Goal: Book appointment/travel/reservation

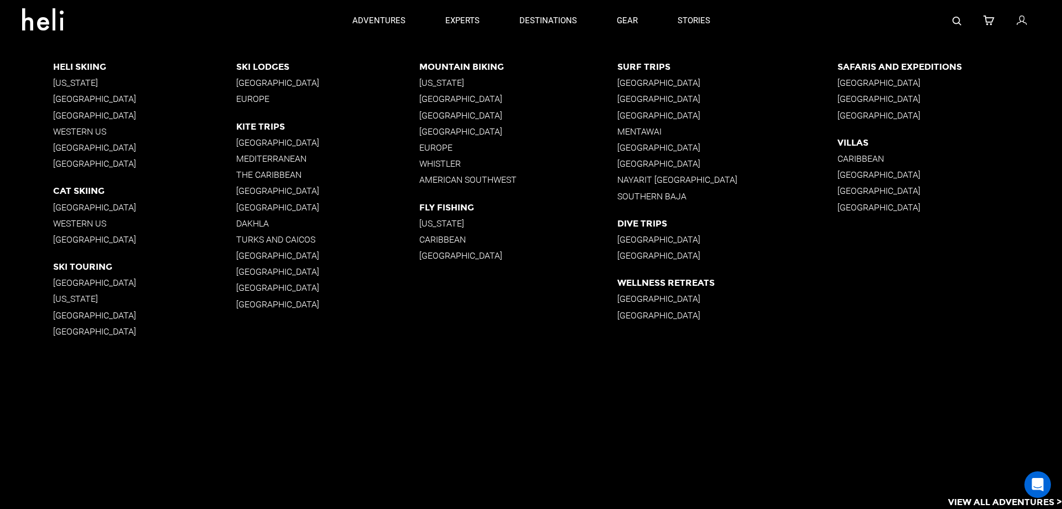
click at [95, 101] on p "[GEOGRAPHIC_DATA]" at bounding box center [144, 99] width 183 height 11
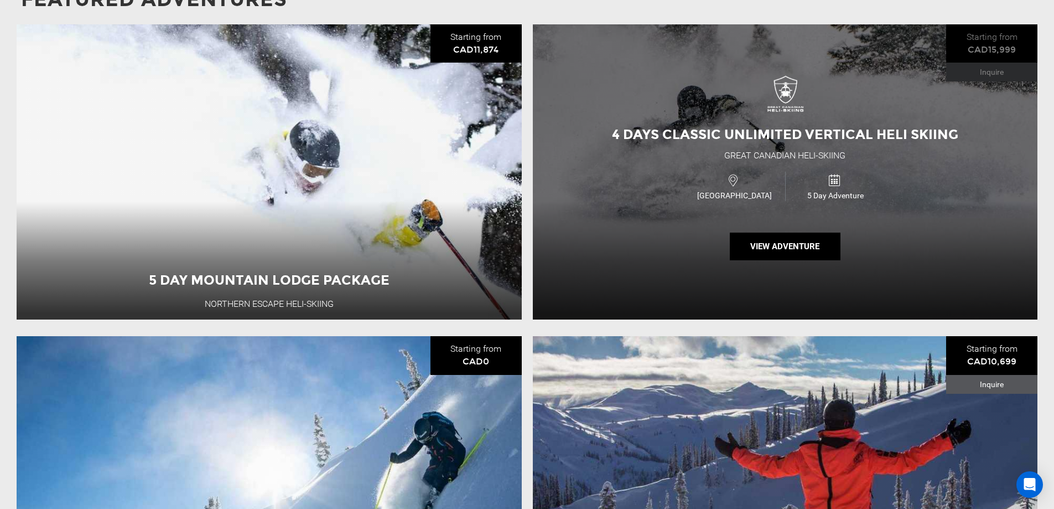
scroll to position [1217, 0]
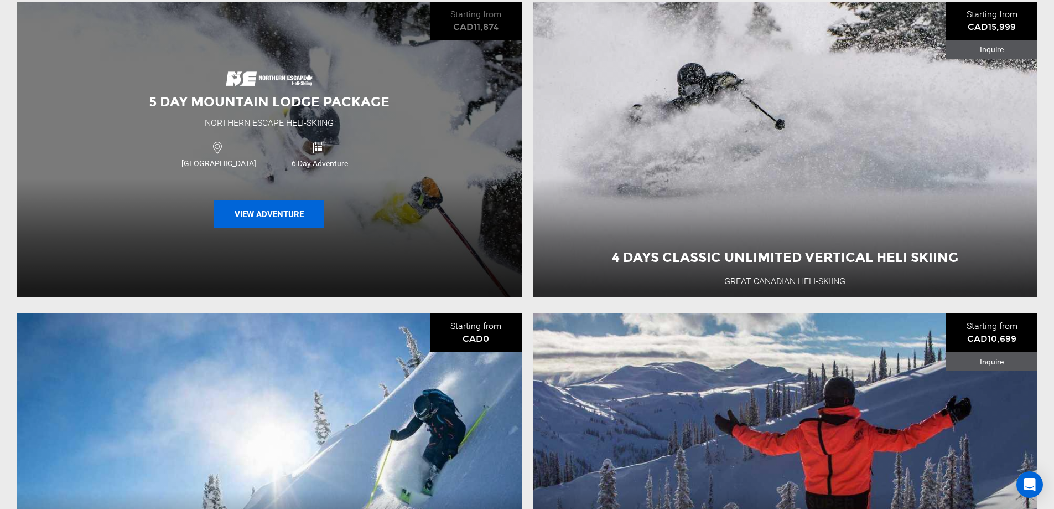
click at [281, 211] on button "View Adventure" at bounding box center [269, 214] width 111 height 28
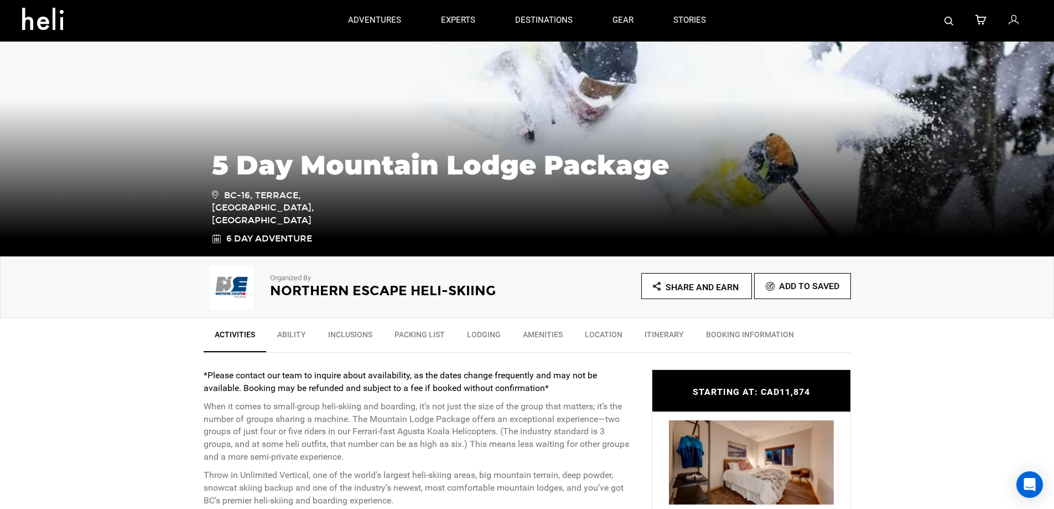
scroll to position [166, 0]
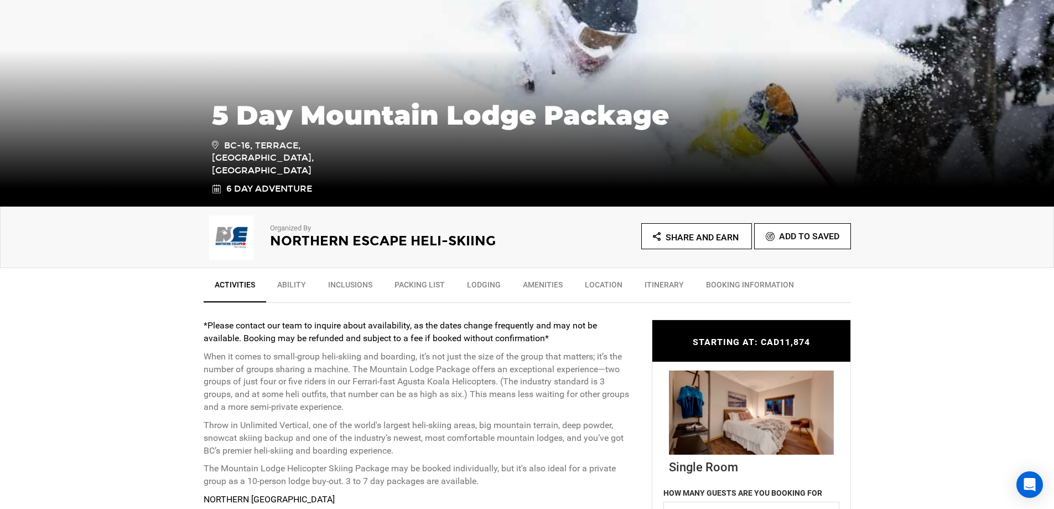
click at [597, 285] on link "Location" at bounding box center [604, 287] width 60 height 28
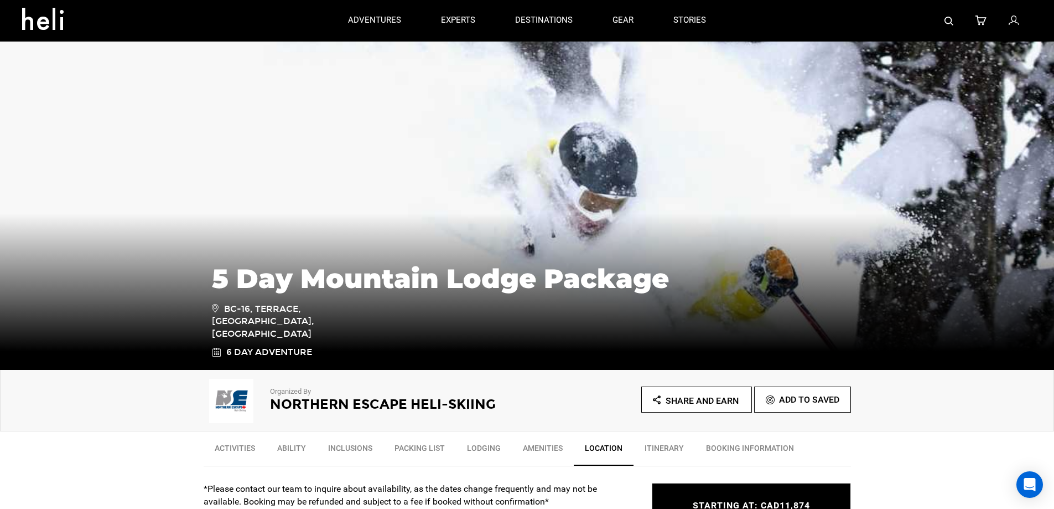
scroll to position [0, 0]
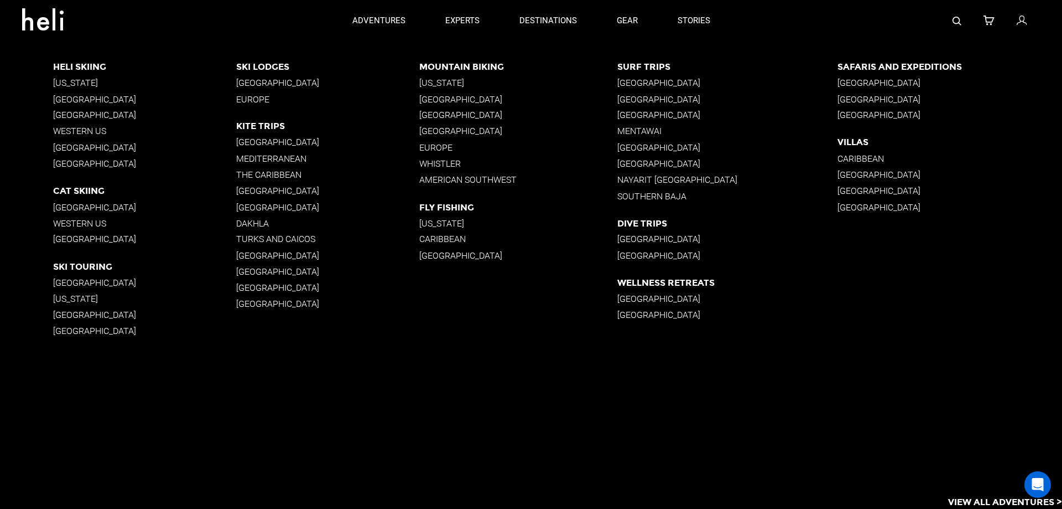
click at [102, 204] on p "[GEOGRAPHIC_DATA]" at bounding box center [144, 207] width 183 height 11
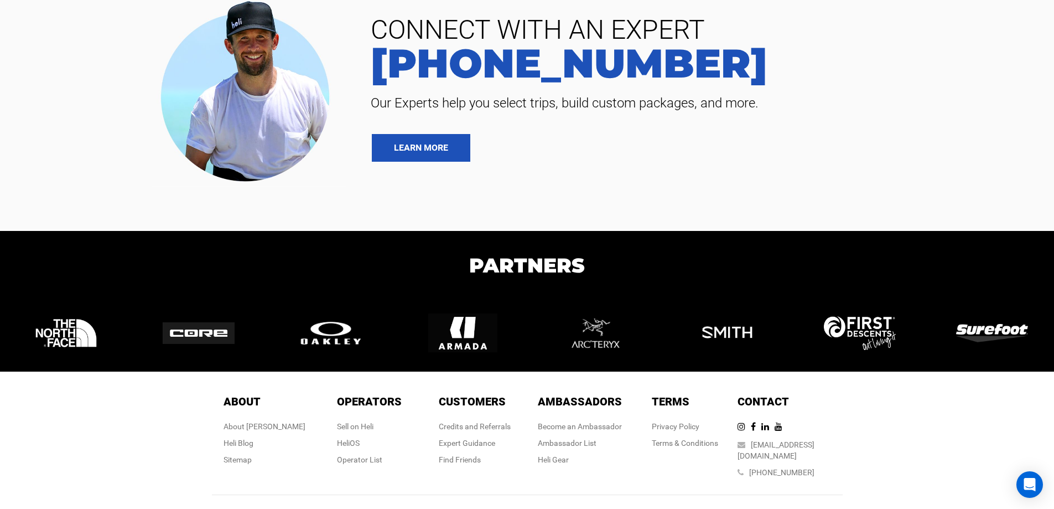
scroll to position [2657, 0]
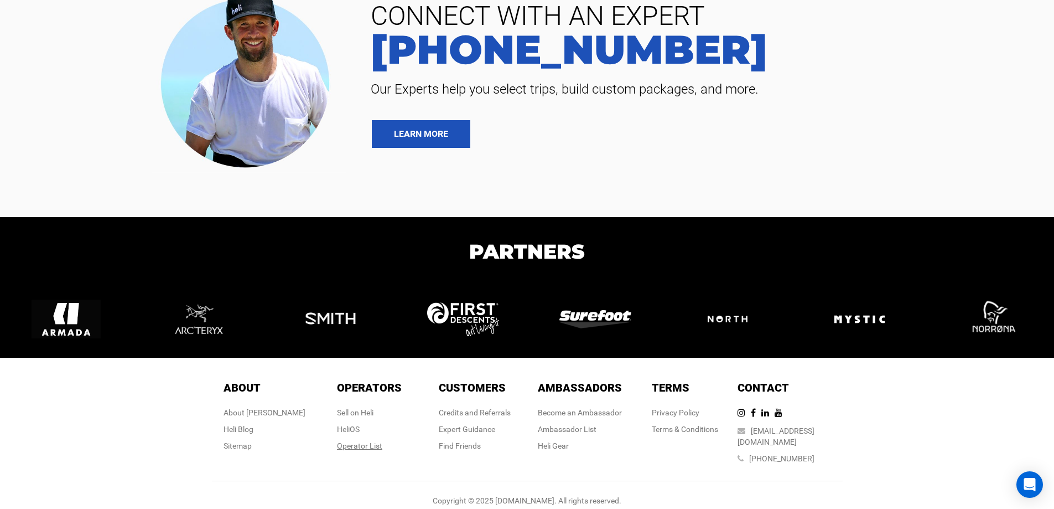
click at [356, 443] on div "Operator List" at bounding box center [369, 445] width 65 height 11
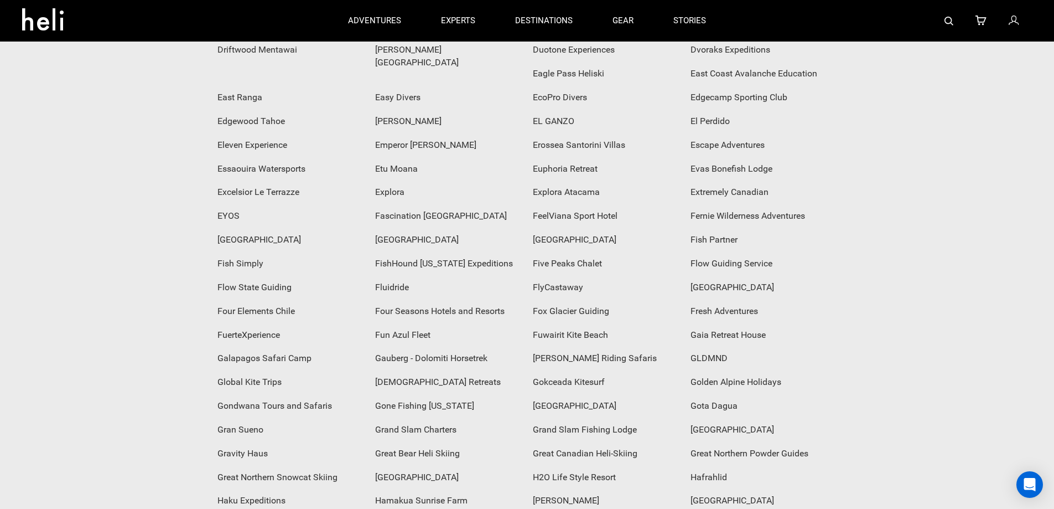
scroll to position [1328, 0]
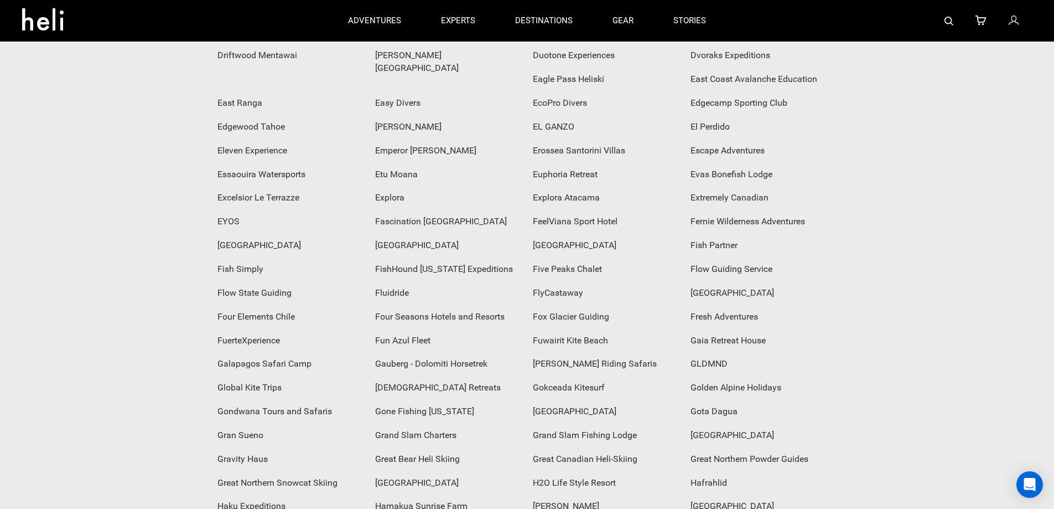
click at [685, 447] on div "Great Canadian Heli-Skiing" at bounding box center [606, 459] width 158 height 24
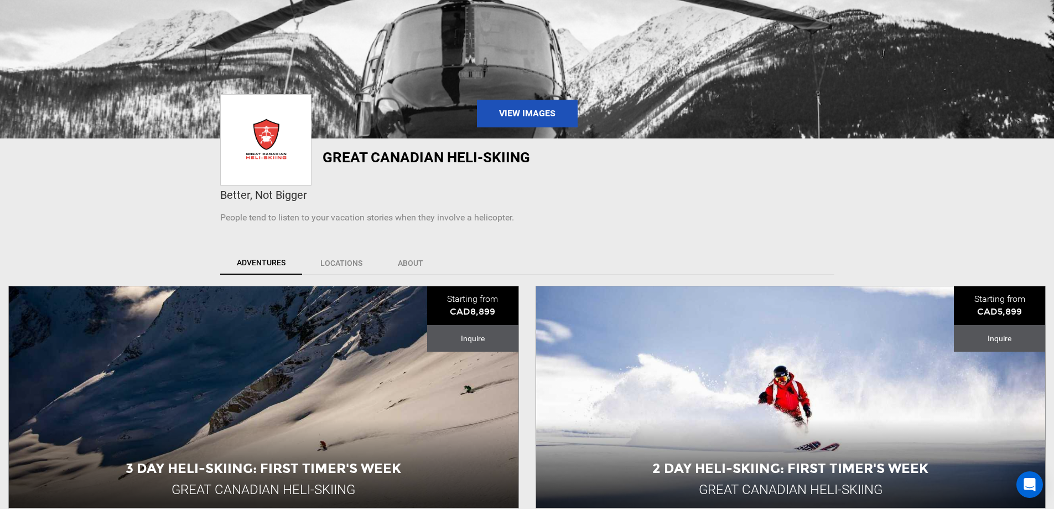
scroll to position [166, 0]
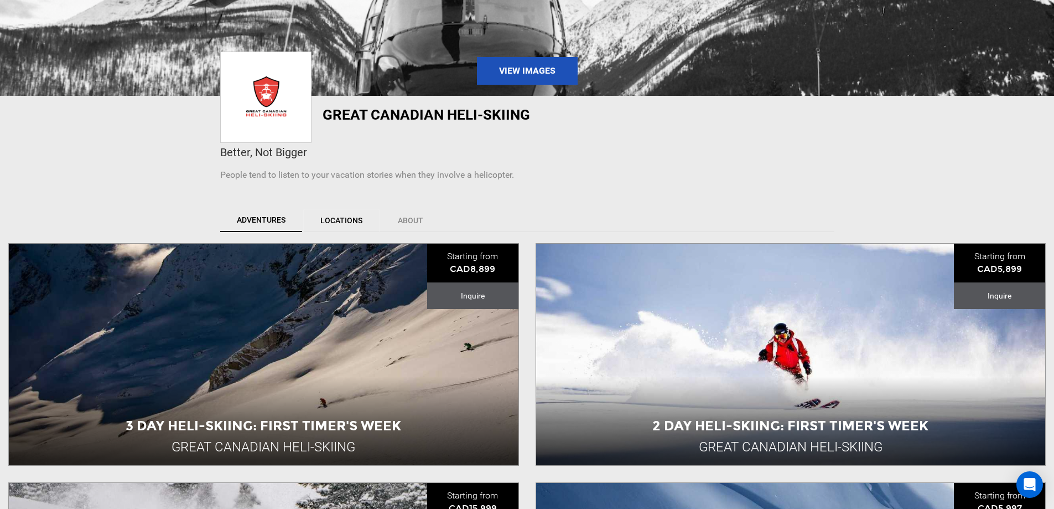
click at [348, 219] on link "Locations" at bounding box center [341, 220] width 76 height 23
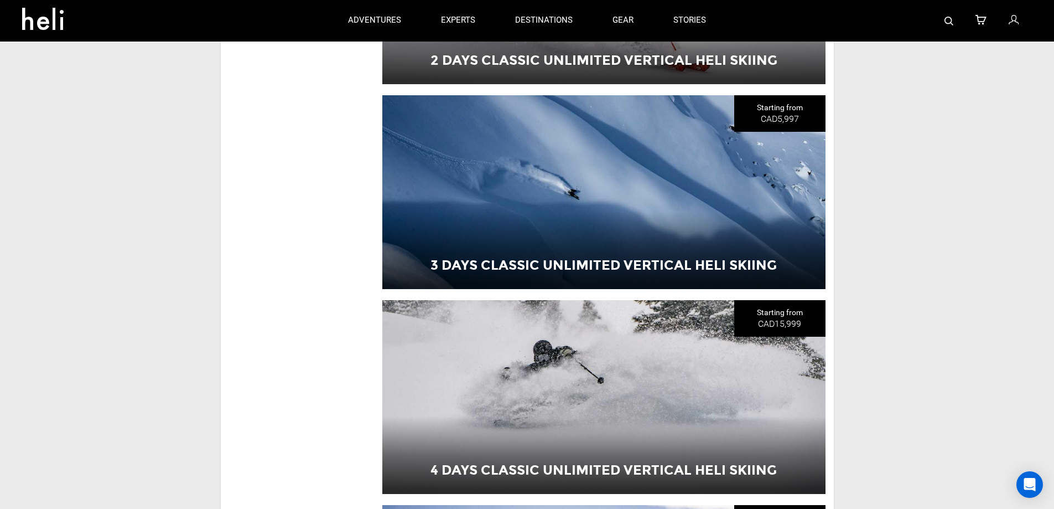
scroll to position [1549, 0]
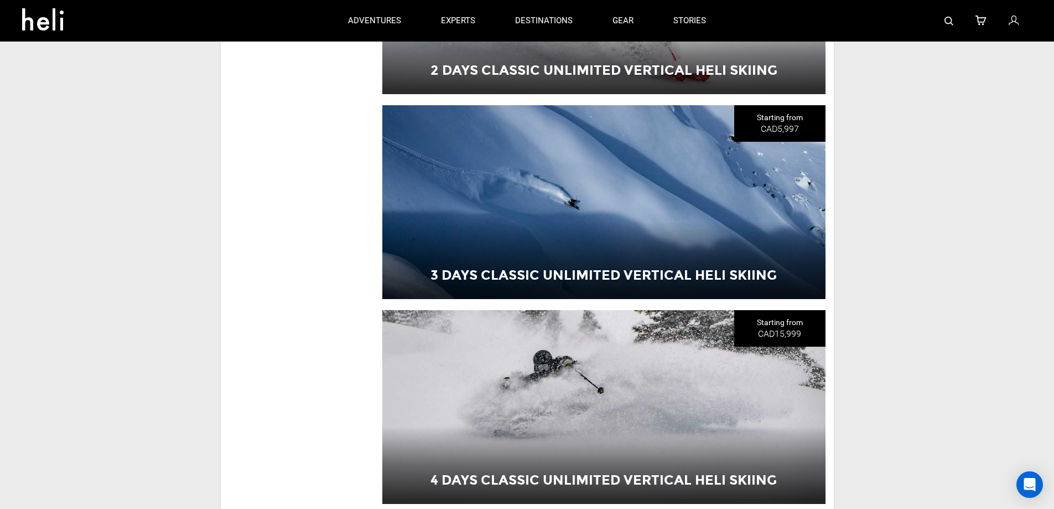
click at [655, 198] on div "3 Days Classic Unlimited Vertical Heli Skiing" at bounding box center [603, 202] width 443 height 194
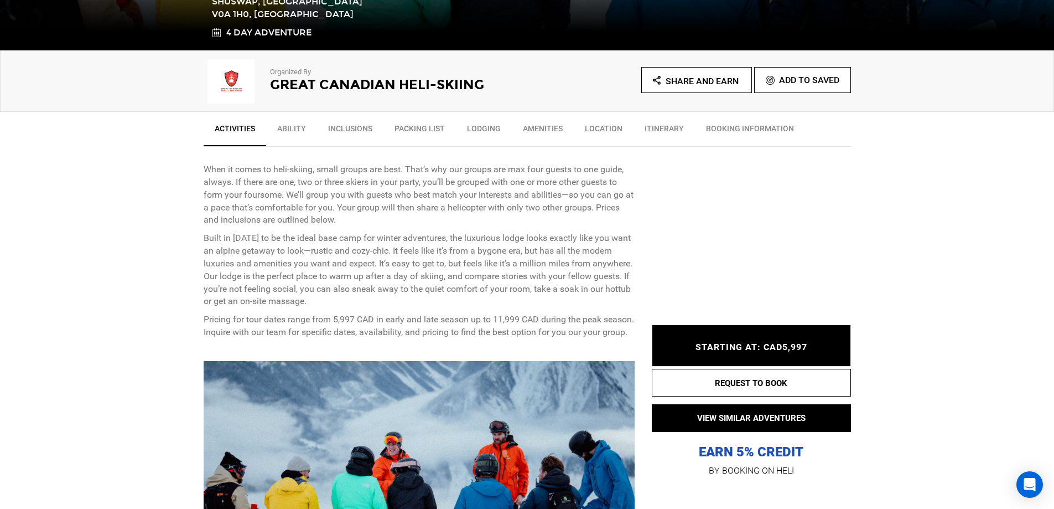
scroll to position [332, 0]
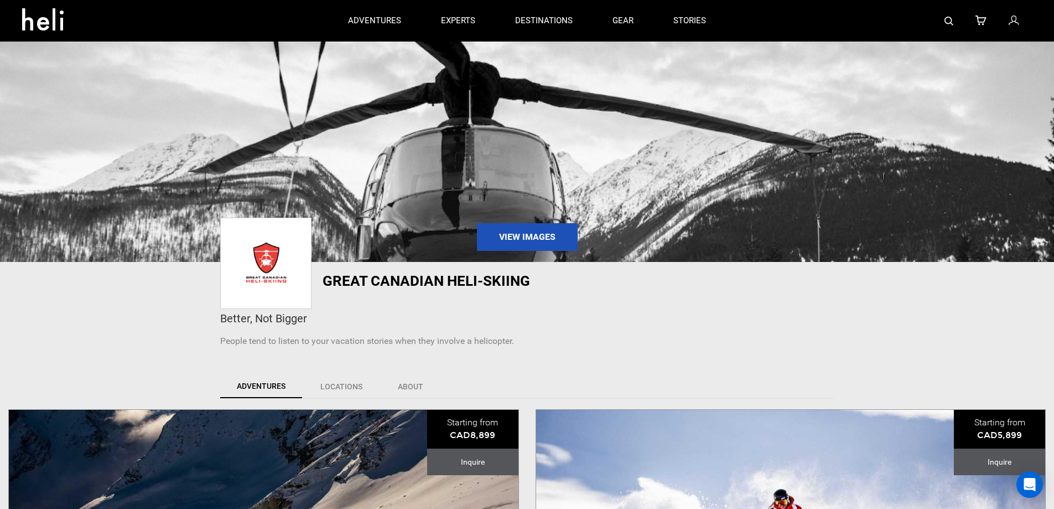
click at [36, 22] on icon at bounding box center [47, 16] width 50 height 18
